Goal: Entertainment & Leisure: Consume media (video, audio)

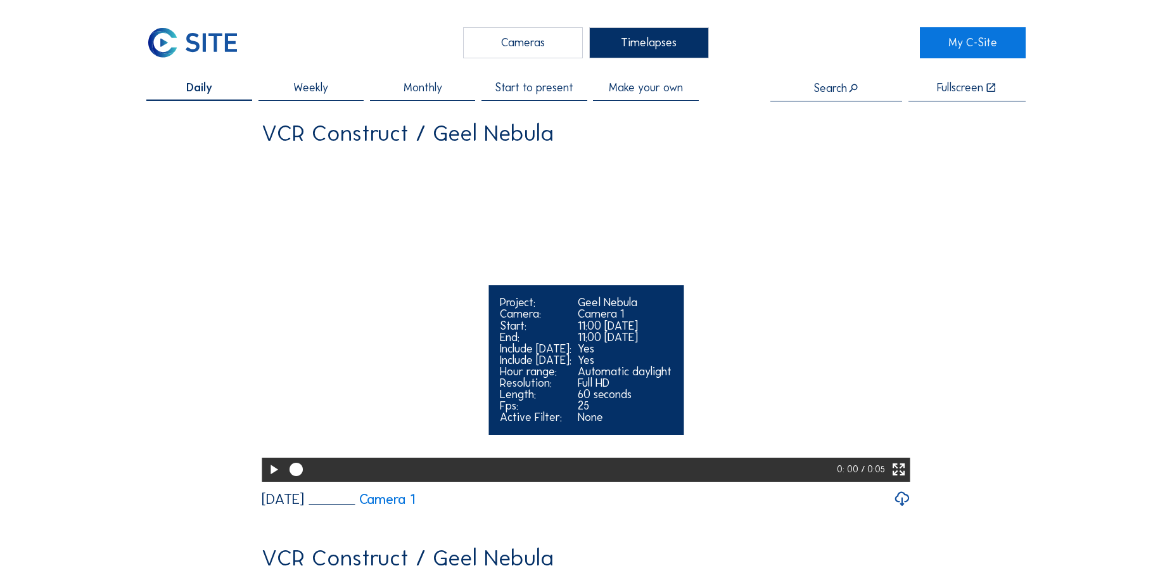
click at [272, 480] on icon at bounding box center [274, 470] width 16 height 20
click at [895, 480] on icon at bounding box center [899, 470] width 16 height 20
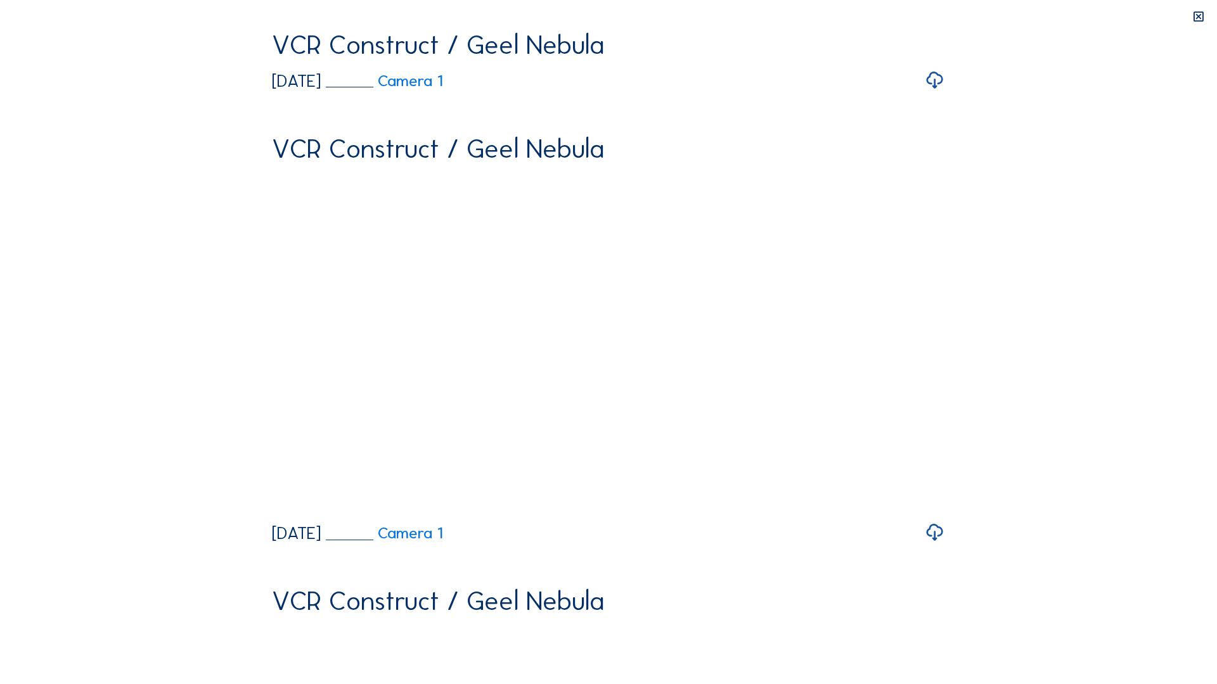
click at [272, 368] on video "Your browser does not support the video tag." at bounding box center [608, 200] width 673 height 337
drag, startPoint x: 39, startPoint y: 667, endPoint x: 38, endPoint y: 651, distance: 15.9
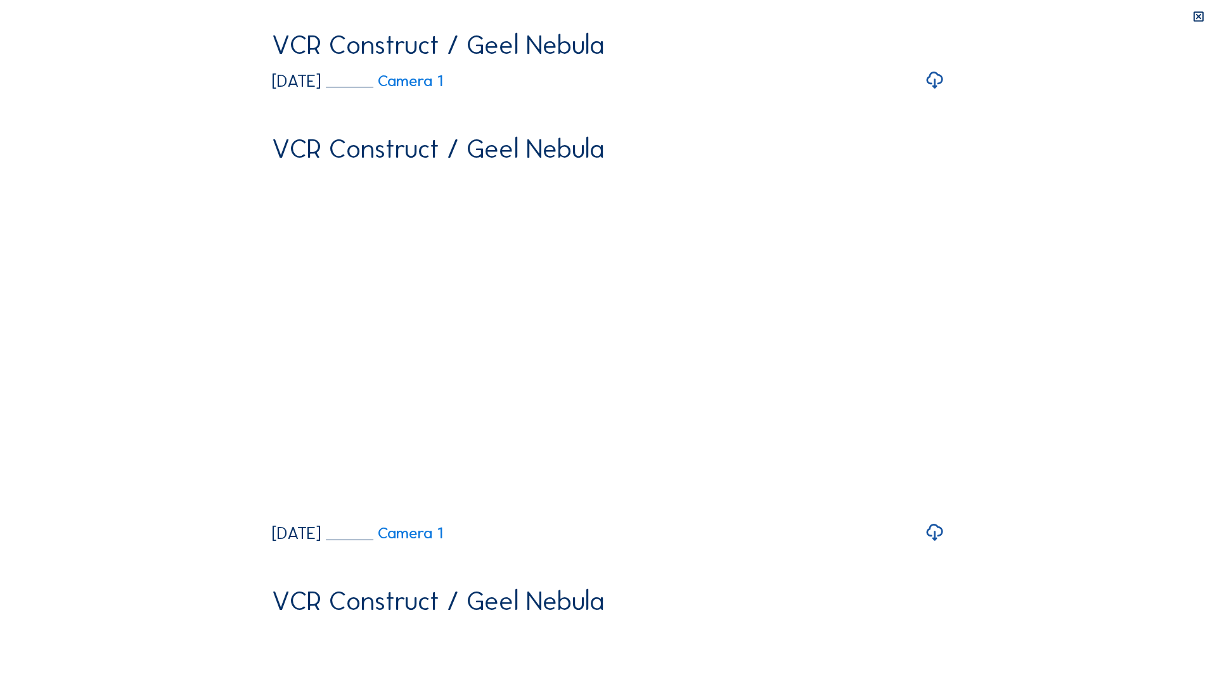
drag, startPoint x: 41, startPoint y: 669, endPoint x: 39, endPoint y: 613, distance: 55.8
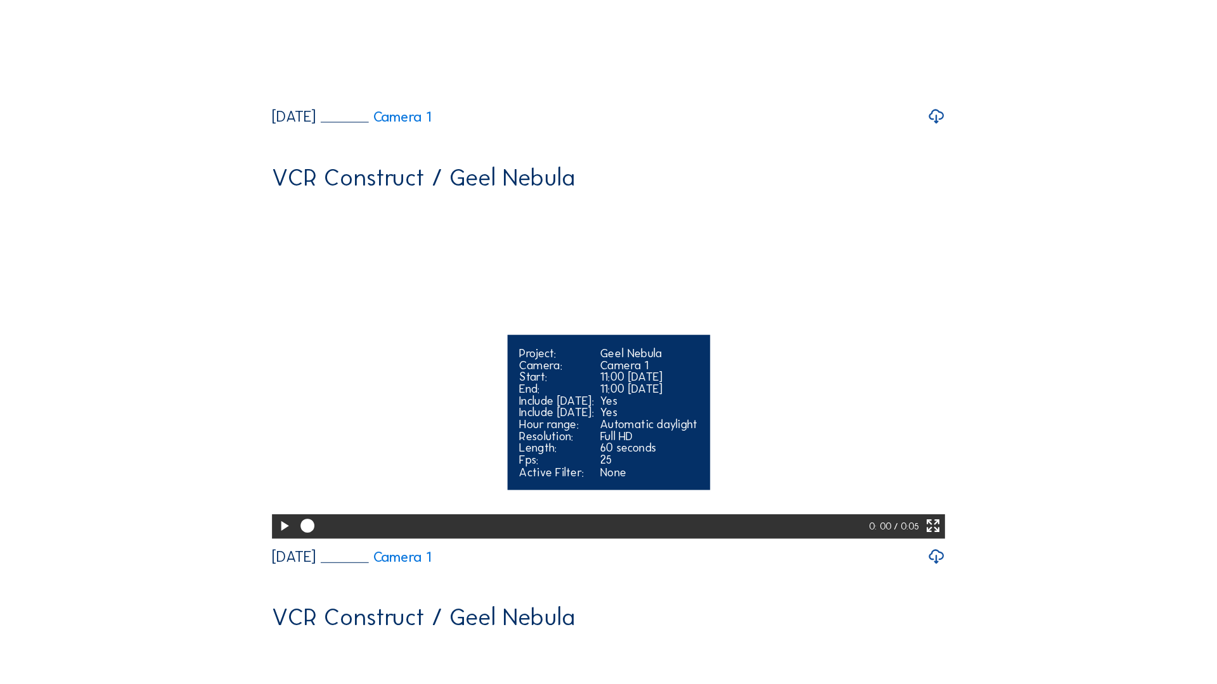
scroll to position [465, 0]
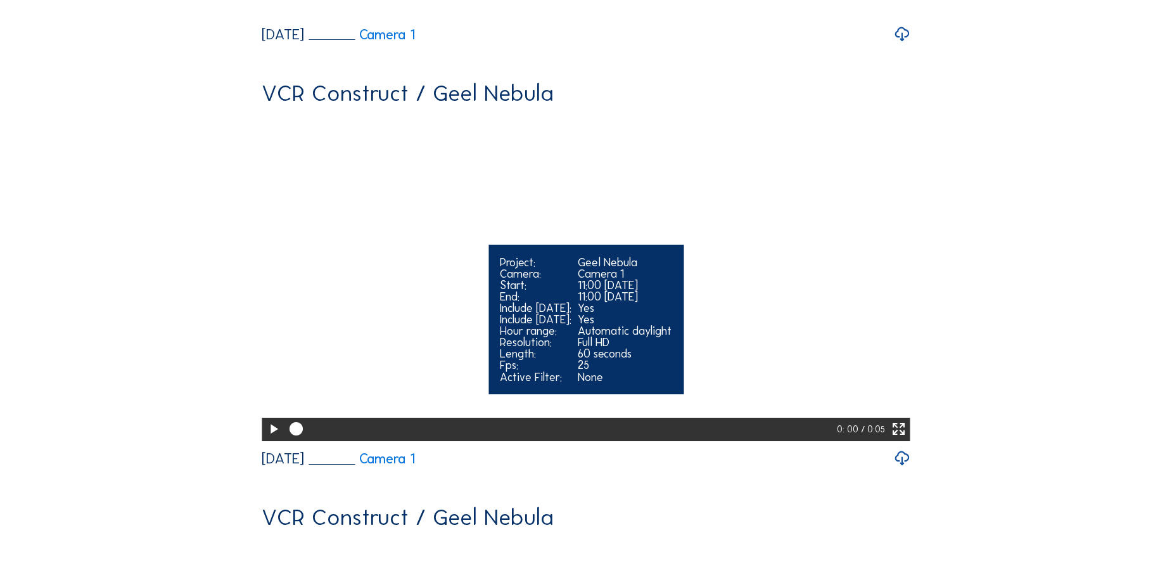
drag, startPoint x: 905, startPoint y: 517, endPoint x: 920, endPoint y: 579, distance: 63.8
click at [905, 439] on icon at bounding box center [899, 430] width 16 height 20
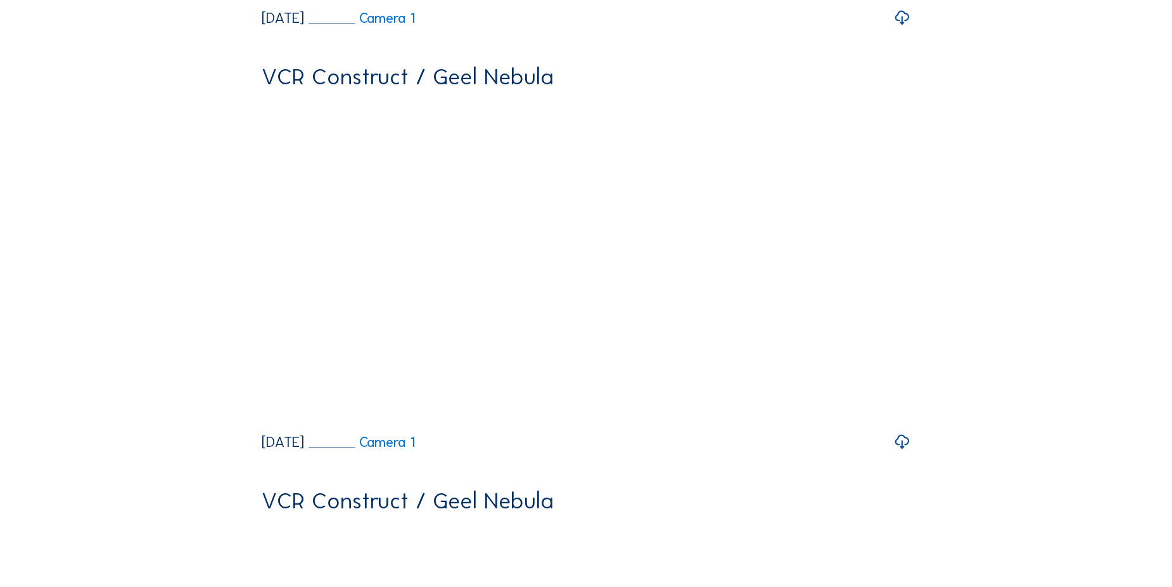
scroll to position [570, 0]
